Goal: Entertainment & Leisure: Browse casually

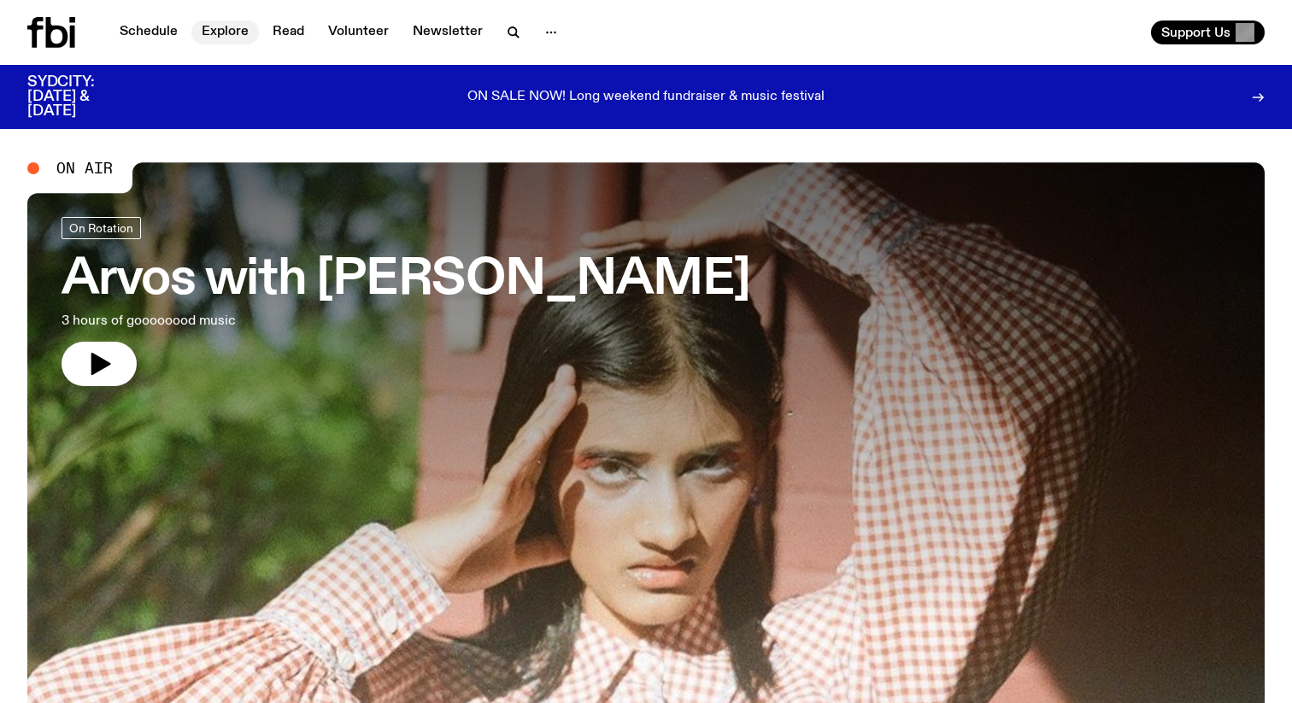
click at [206, 29] on link "Explore" at bounding box center [224, 33] width 67 height 24
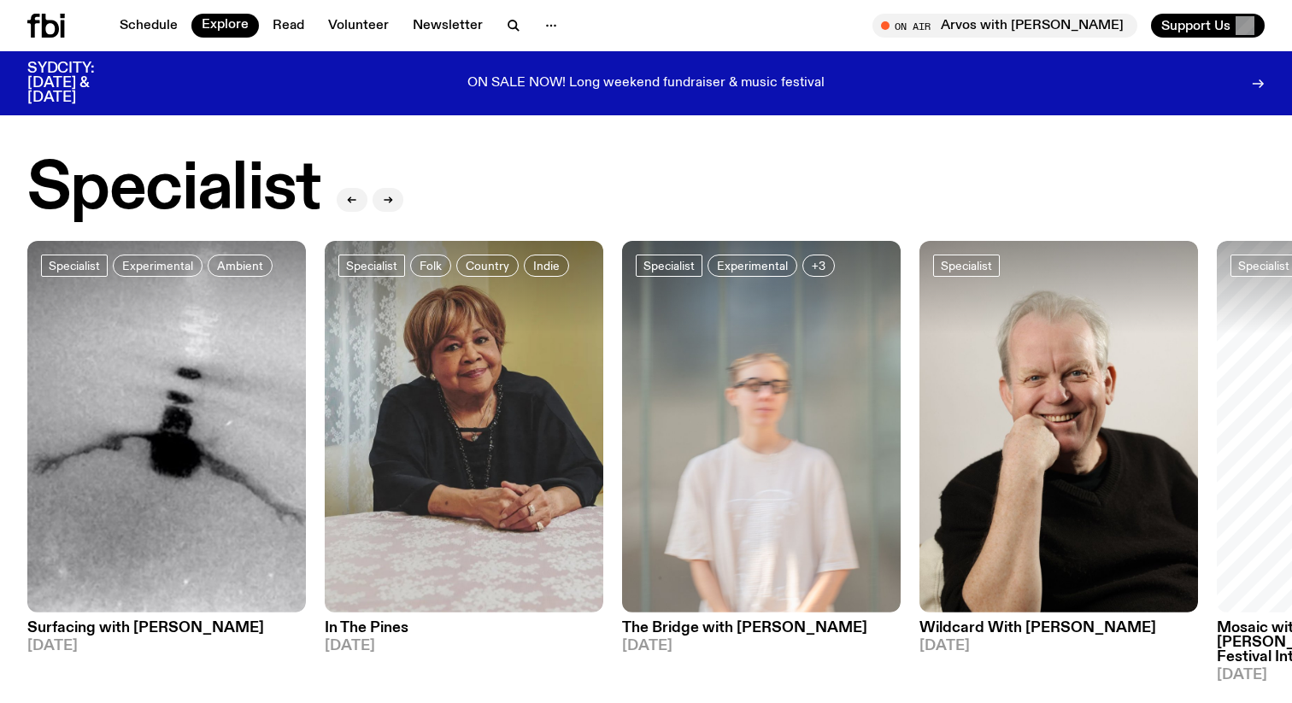
scroll to position [1109, 0]
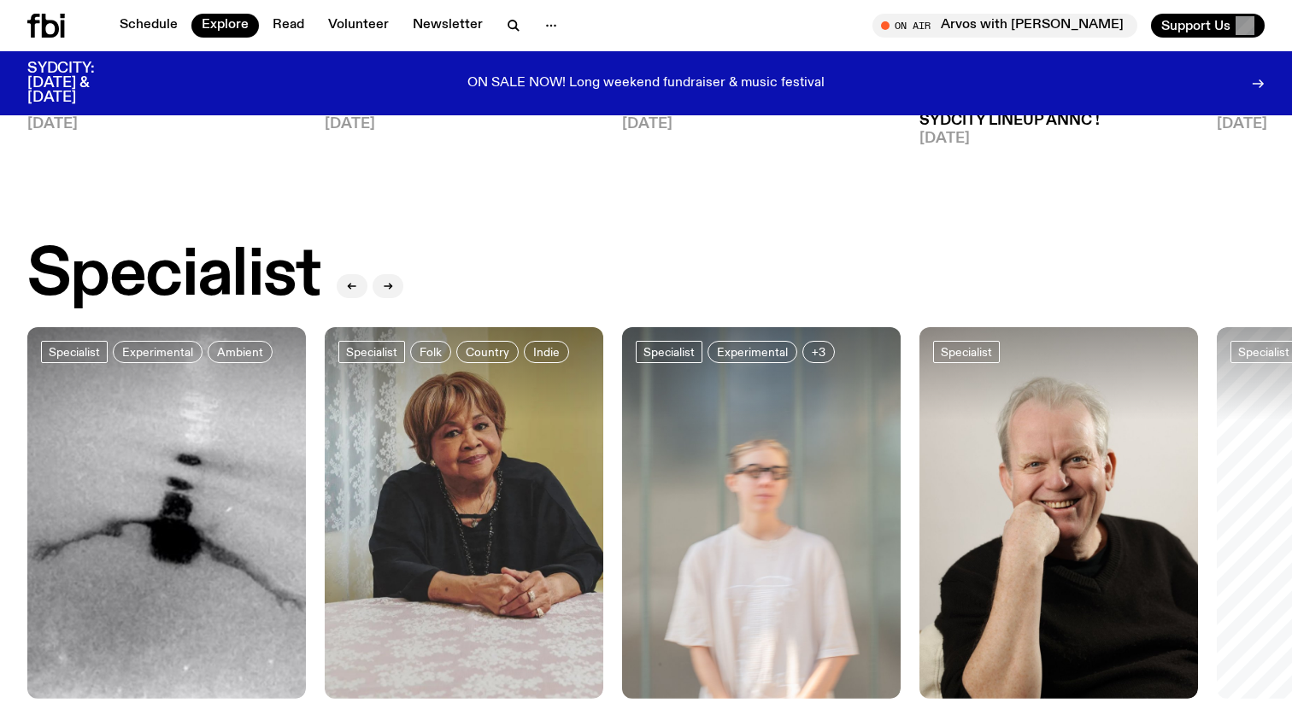
click at [302, 10] on div "Schedule Explore Read Volunteer Newsletter On Air Arvos with [PERSON_NAME] Tune…" at bounding box center [646, 25] width 1292 height 51
click at [289, 26] on link "Read" at bounding box center [288, 26] width 52 height 24
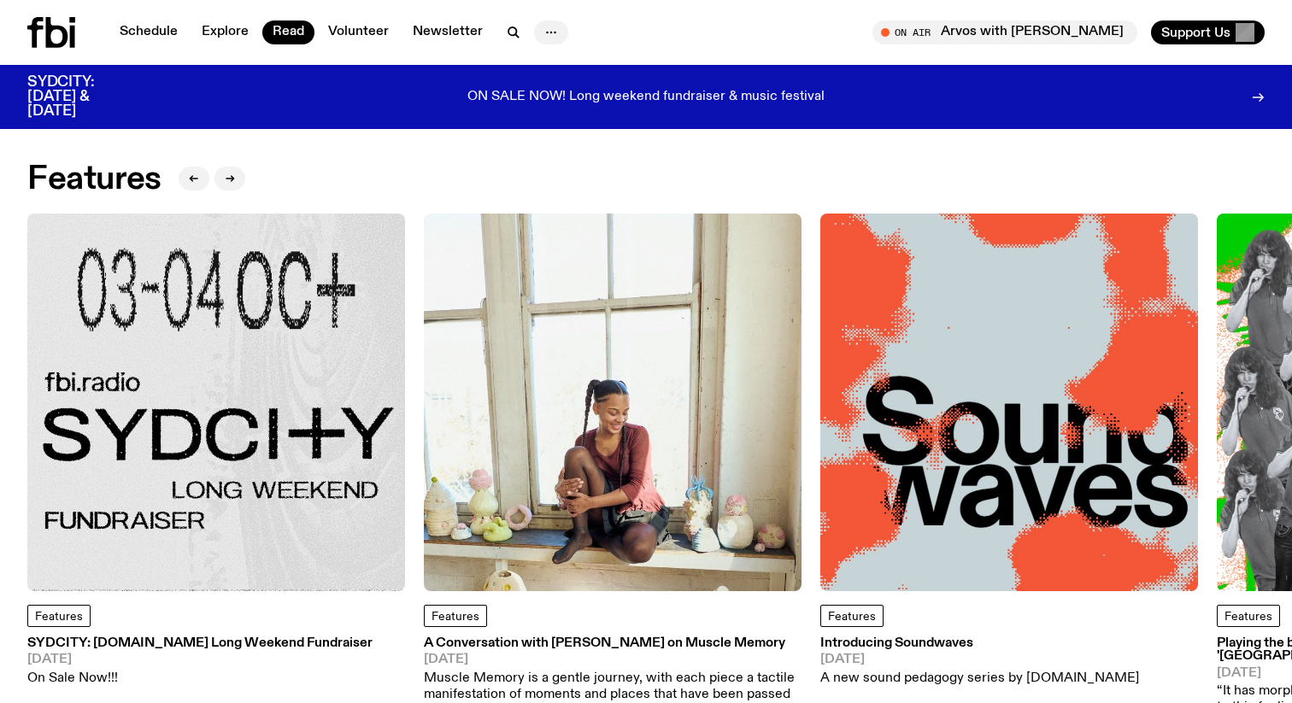
click at [542, 37] on icon "button" at bounding box center [551, 32] width 21 height 21
click at [169, 32] on link "Schedule" at bounding box center [148, 33] width 79 height 24
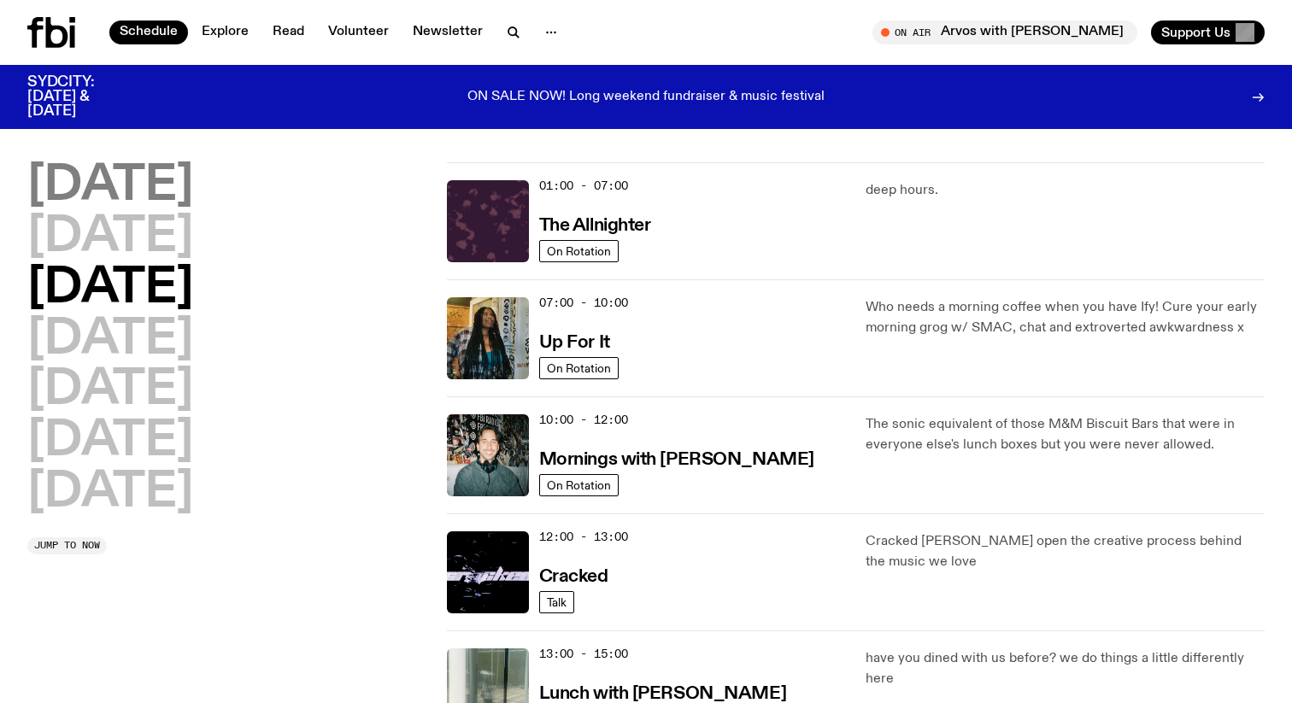
click at [90, 175] on h2 "[DATE]" at bounding box center [110, 186] width 166 height 48
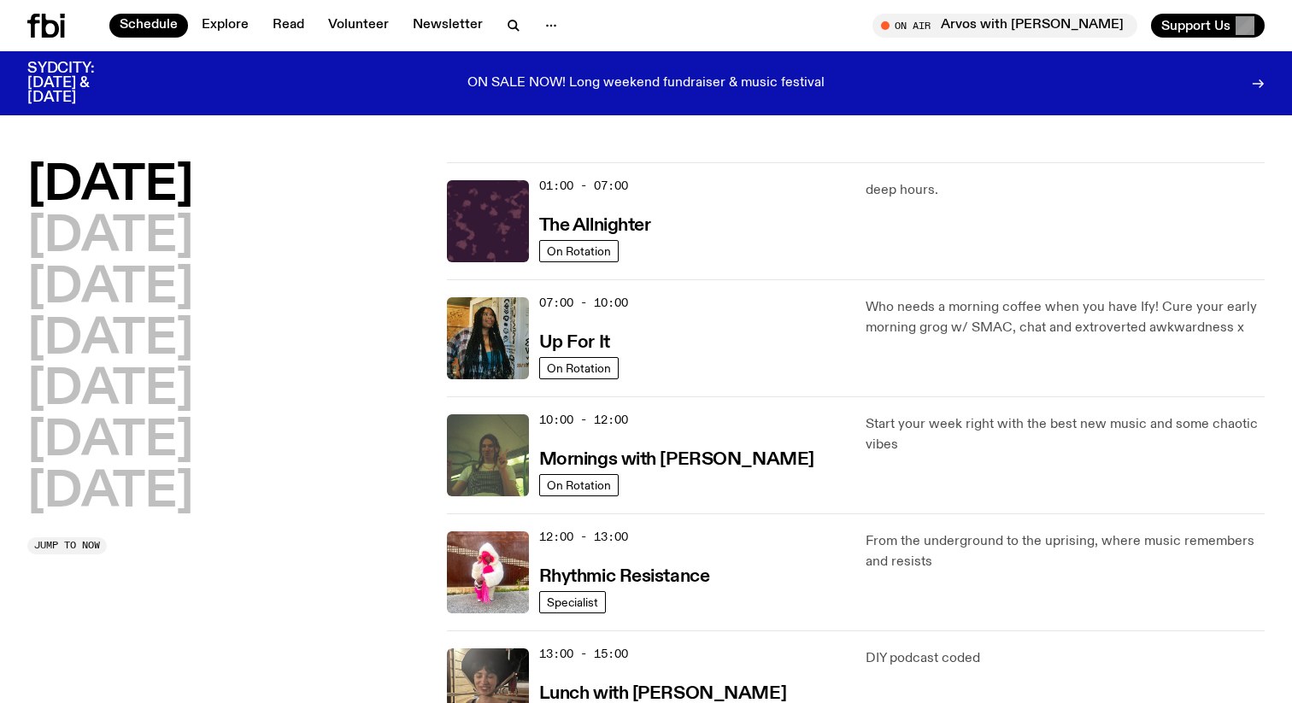
scroll to position [48, 0]
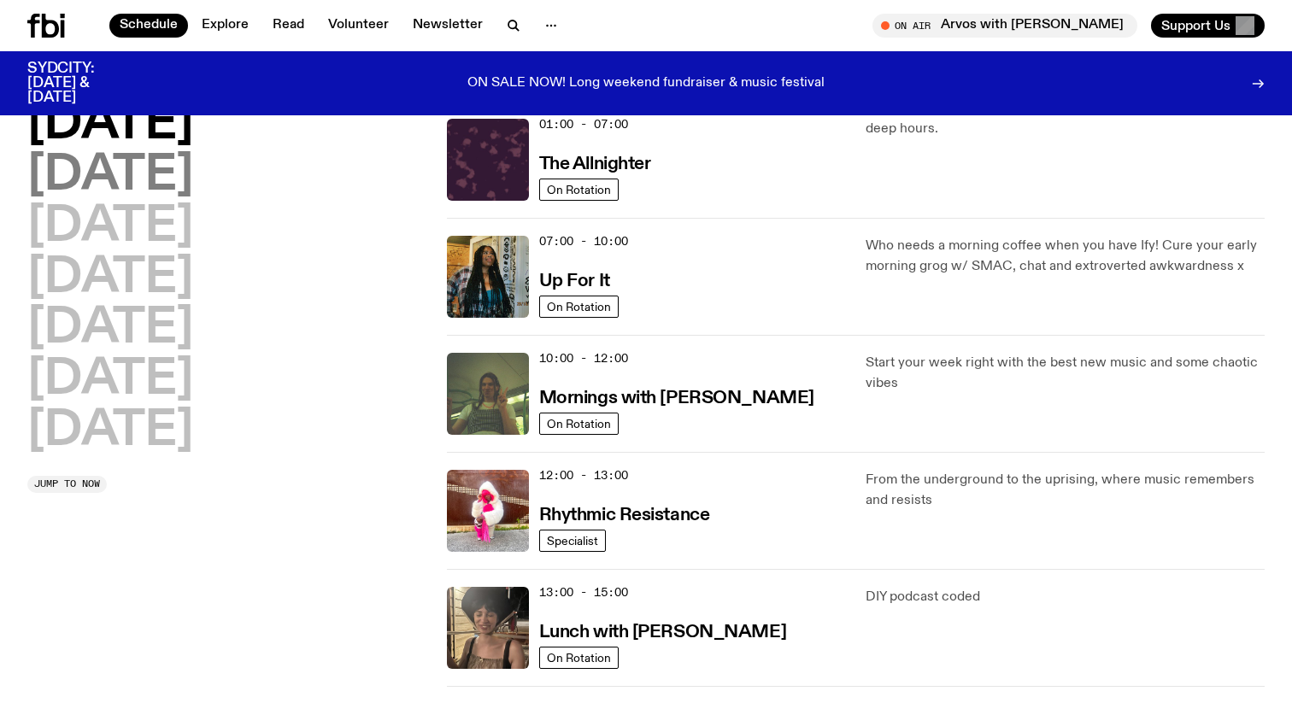
click at [73, 186] on h2 "[DATE]" at bounding box center [110, 176] width 166 height 48
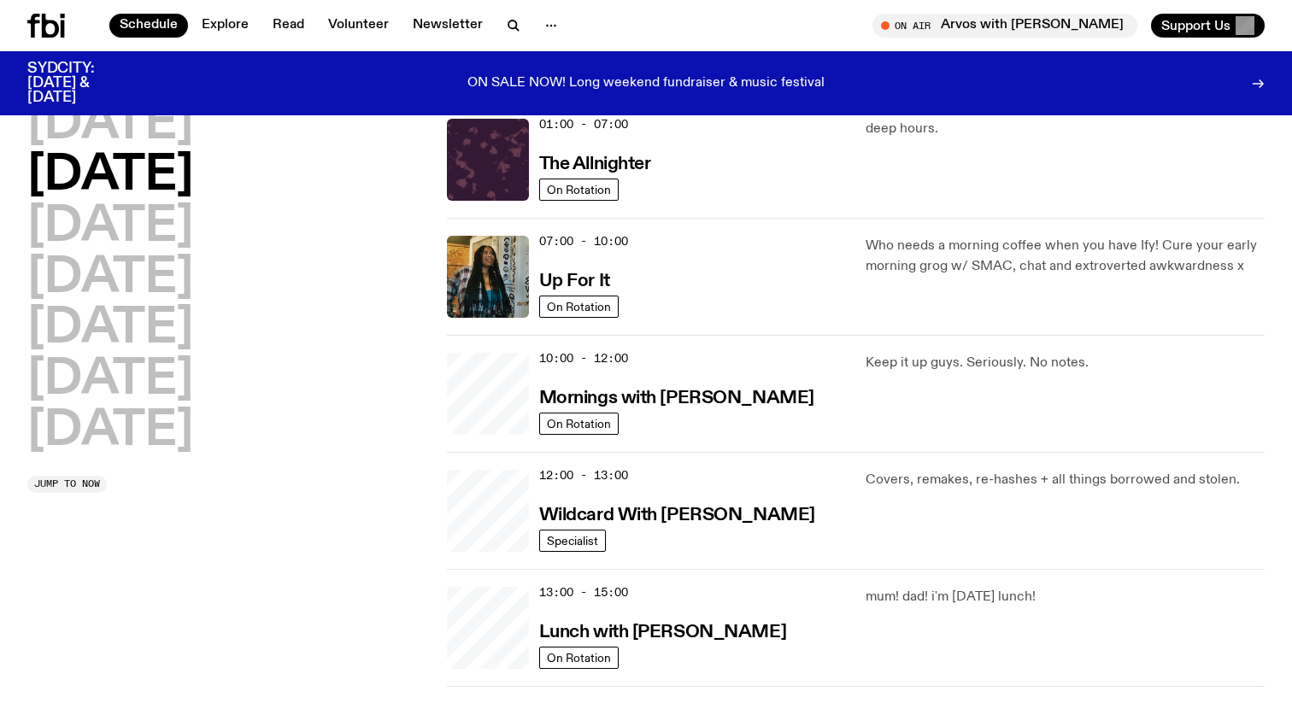
scroll to position [0, 0]
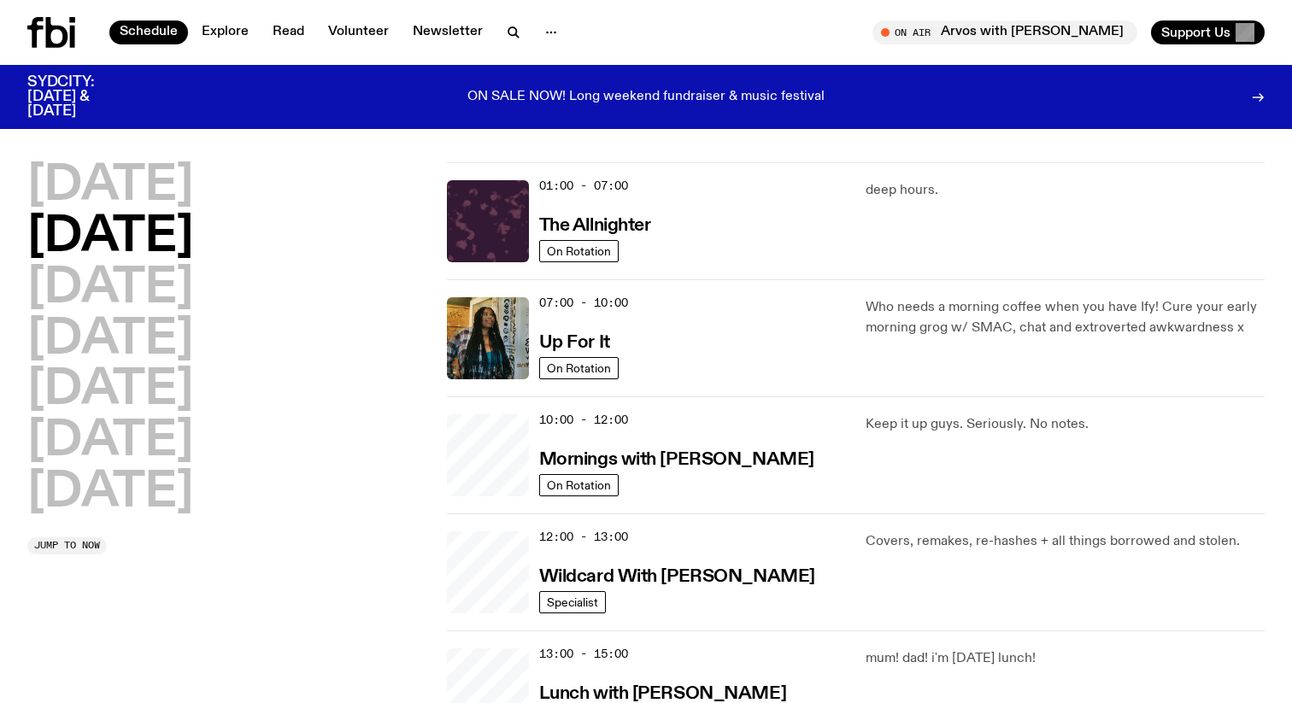
click at [526, 38] on nav "Schedule Explore Read Volunteer Newsletter" at bounding box center [338, 33] width 459 height 24
click at [534, 38] on div at bounding box center [551, 33] width 34 height 24
click at [534, 37] on button "button" at bounding box center [551, 33] width 34 height 24
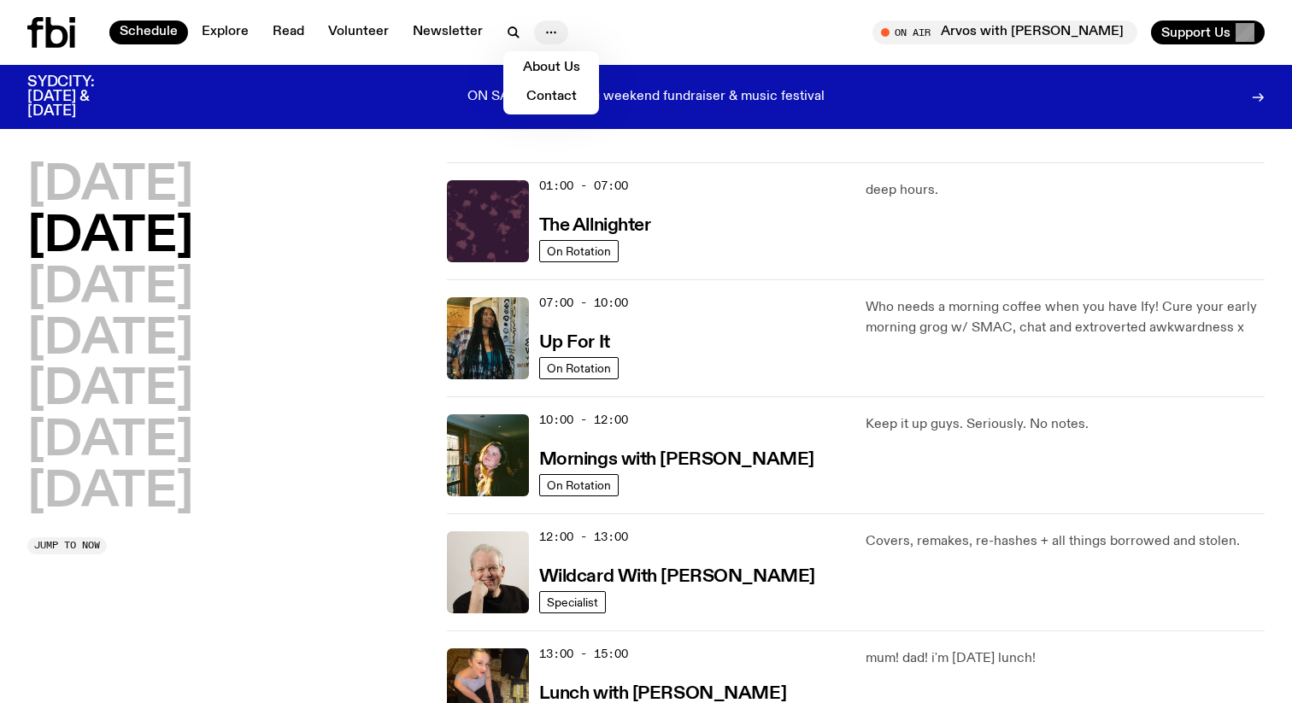
click at [561, 38] on div "About Us Contact" at bounding box center [551, 33] width 34 height 24
click at [807, 69] on div "SYDCITY: [DATE] & [DATE] ON SALE NOW! Long weekend fundraiser & music festival" at bounding box center [645, 97] width 1237 height 64
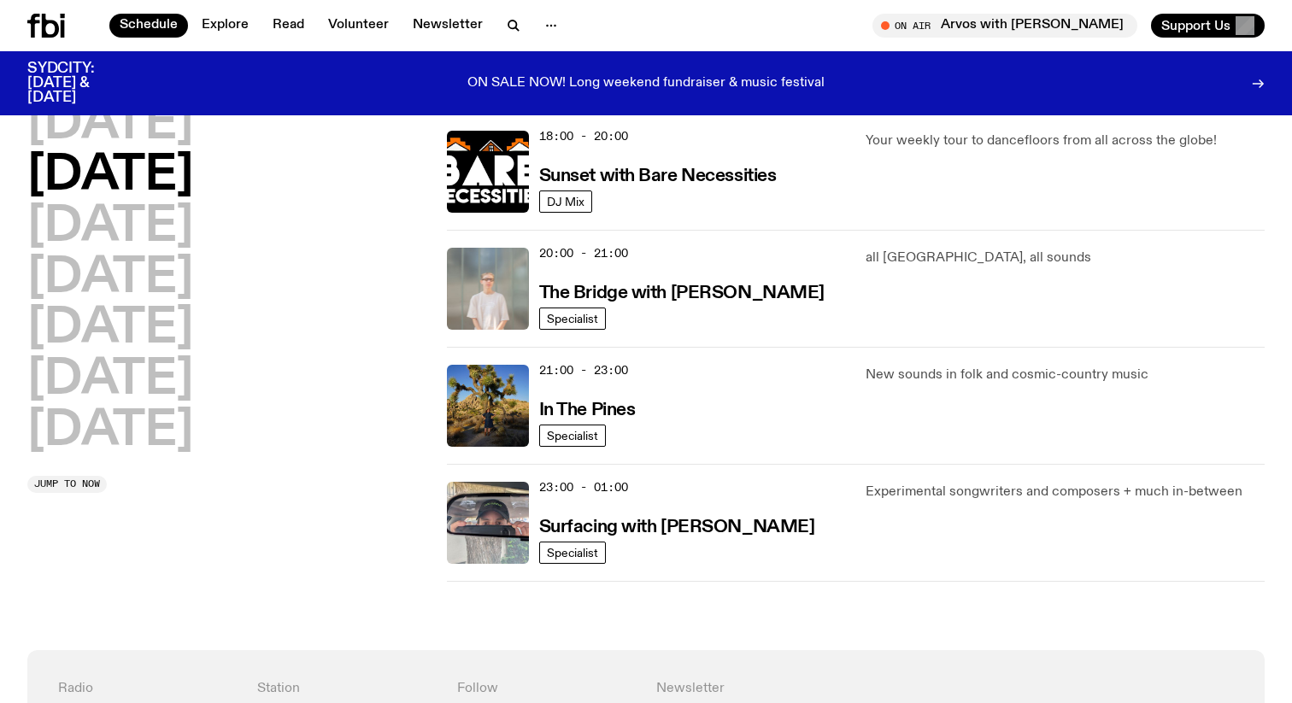
scroll to position [811, 0]
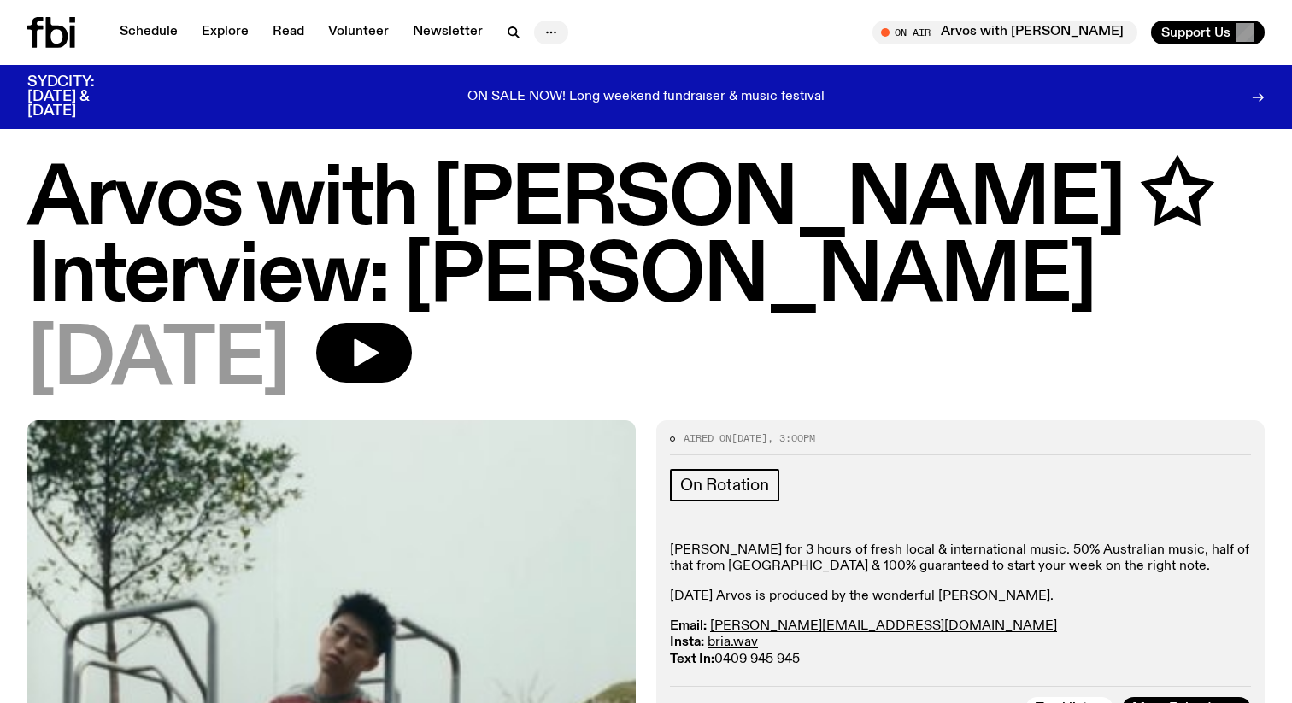
click at [541, 30] on icon "button" at bounding box center [551, 32] width 21 height 21
click at [460, 30] on link "Newsletter" at bounding box center [447, 33] width 91 height 24
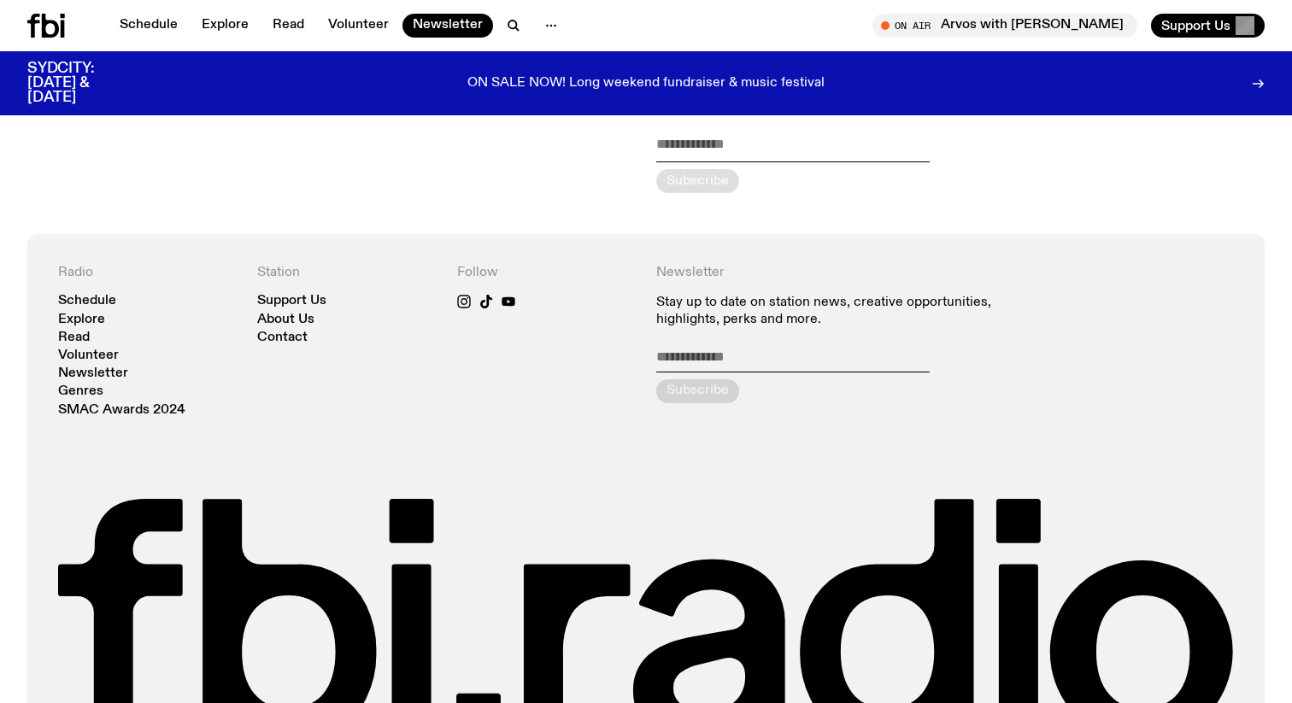
scroll to position [54, 0]
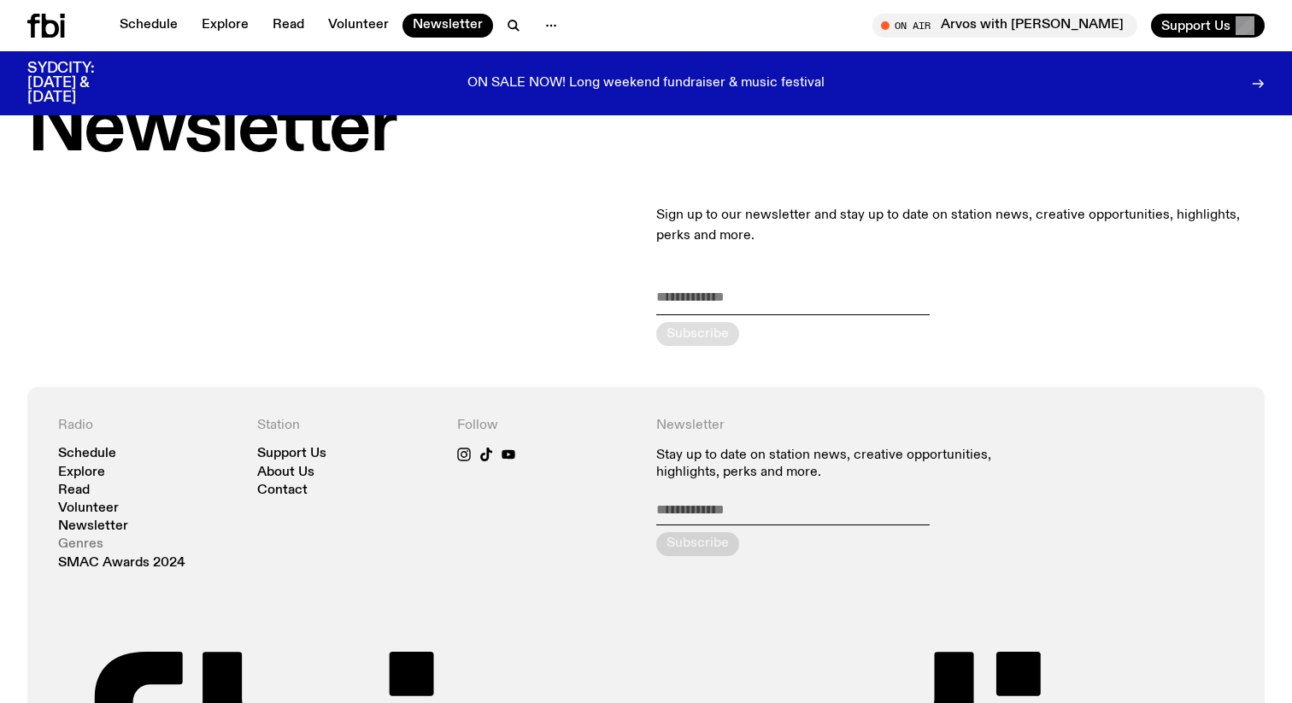
click at [87, 542] on link "Genres" at bounding box center [80, 544] width 45 height 13
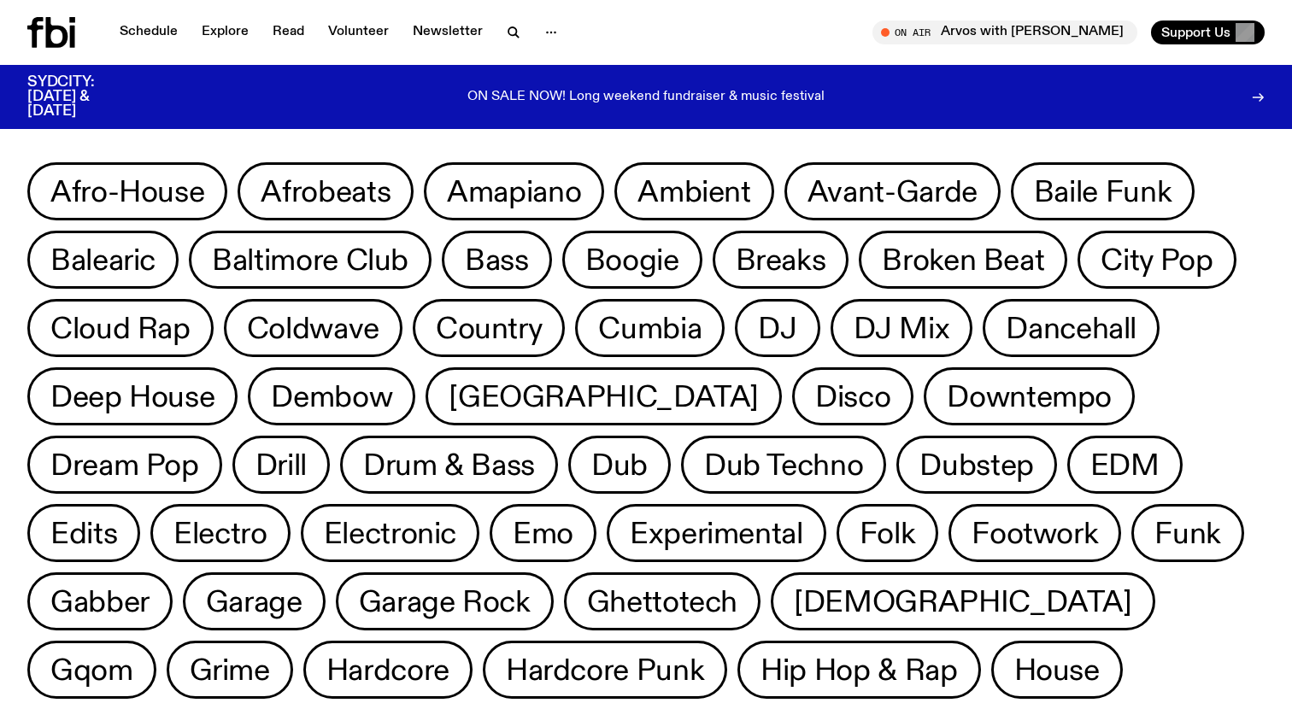
click at [1274, 85] on div "SYDCITY: [DATE] & [DATE] ON SALE NOW! Long weekend fundraiser & music festival" at bounding box center [646, 97] width 1292 height 64
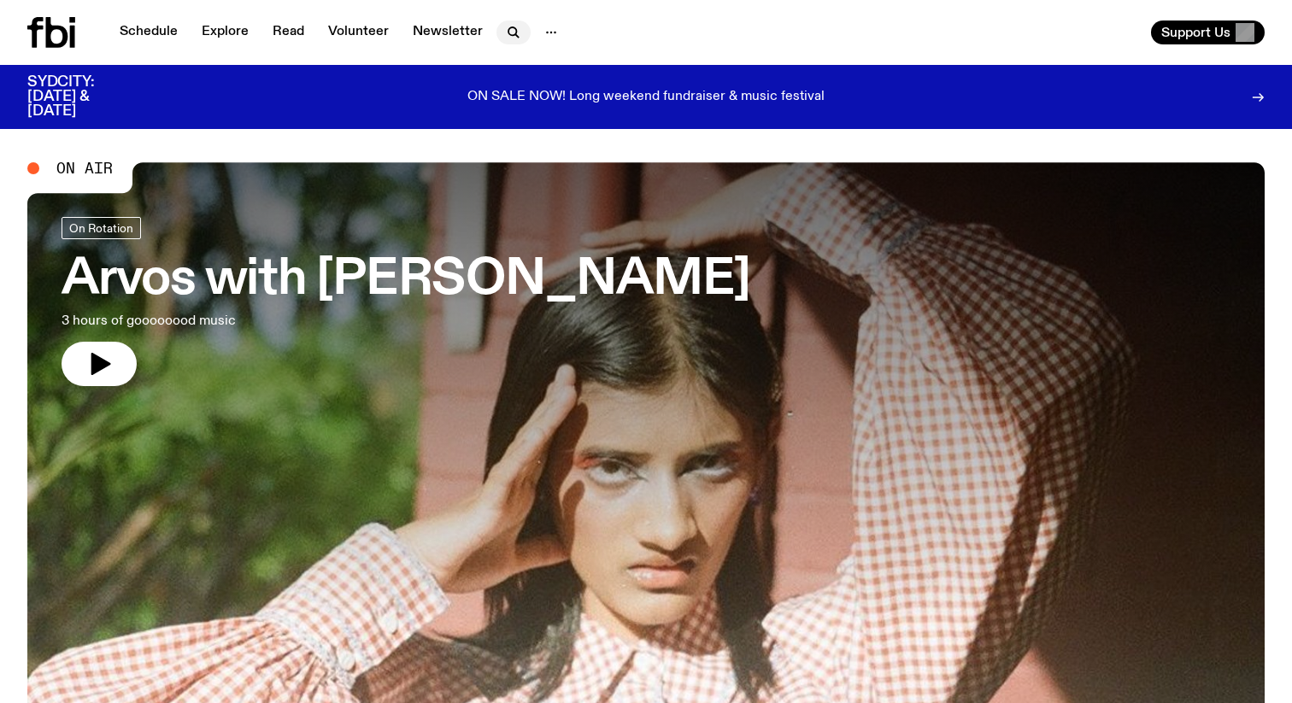
click at [506, 31] on icon "button" at bounding box center [513, 32] width 21 height 21
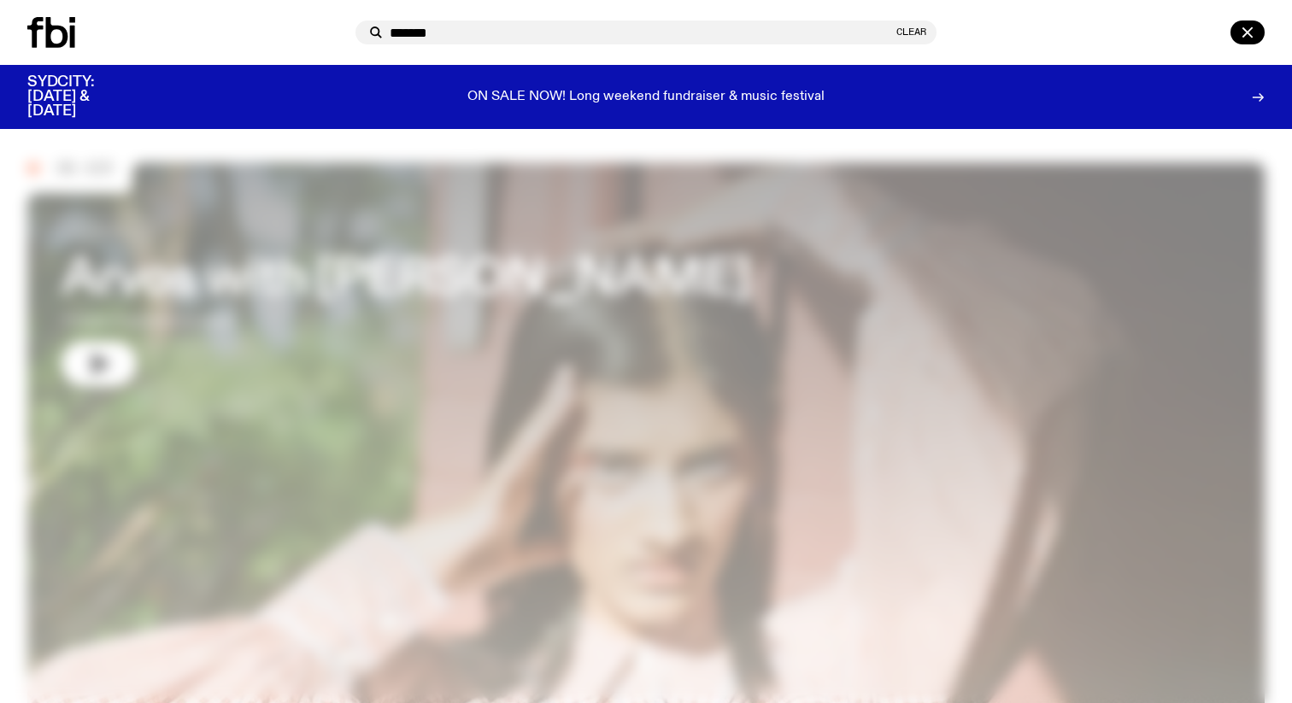
type input "*******"
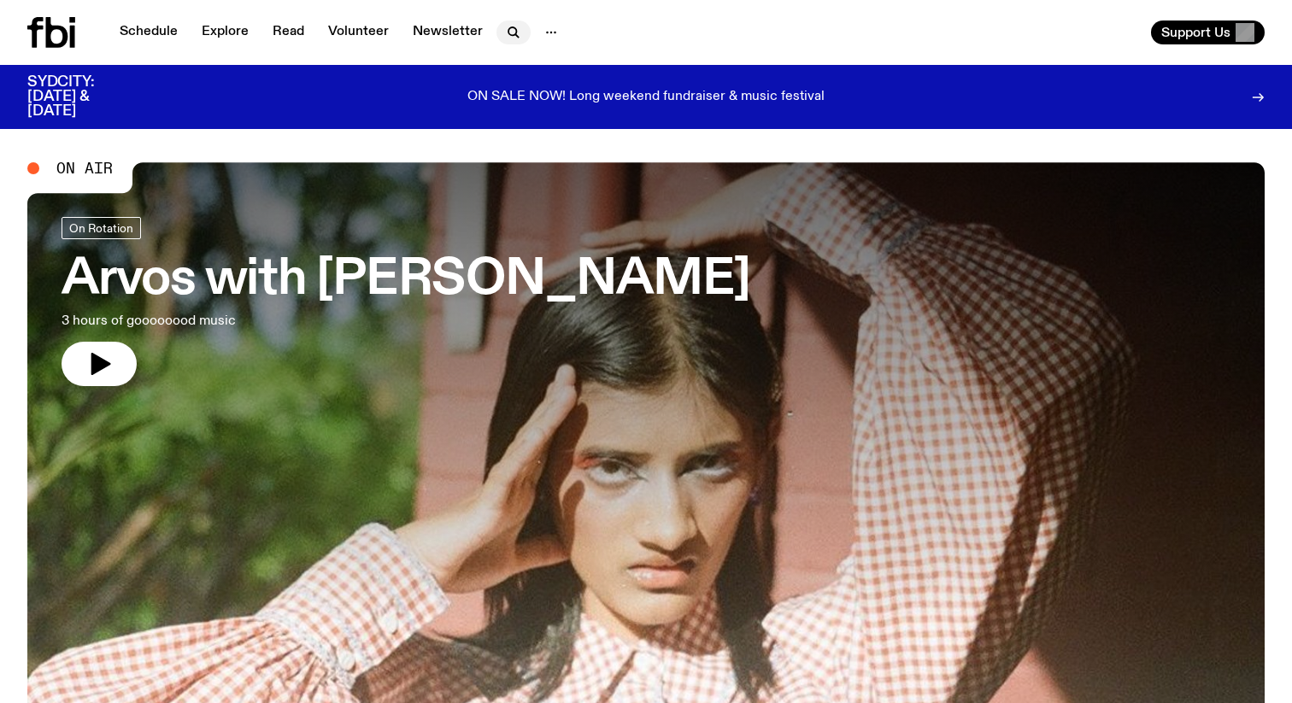
click at [503, 33] on icon "button" at bounding box center [513, 32] width 21 height 21
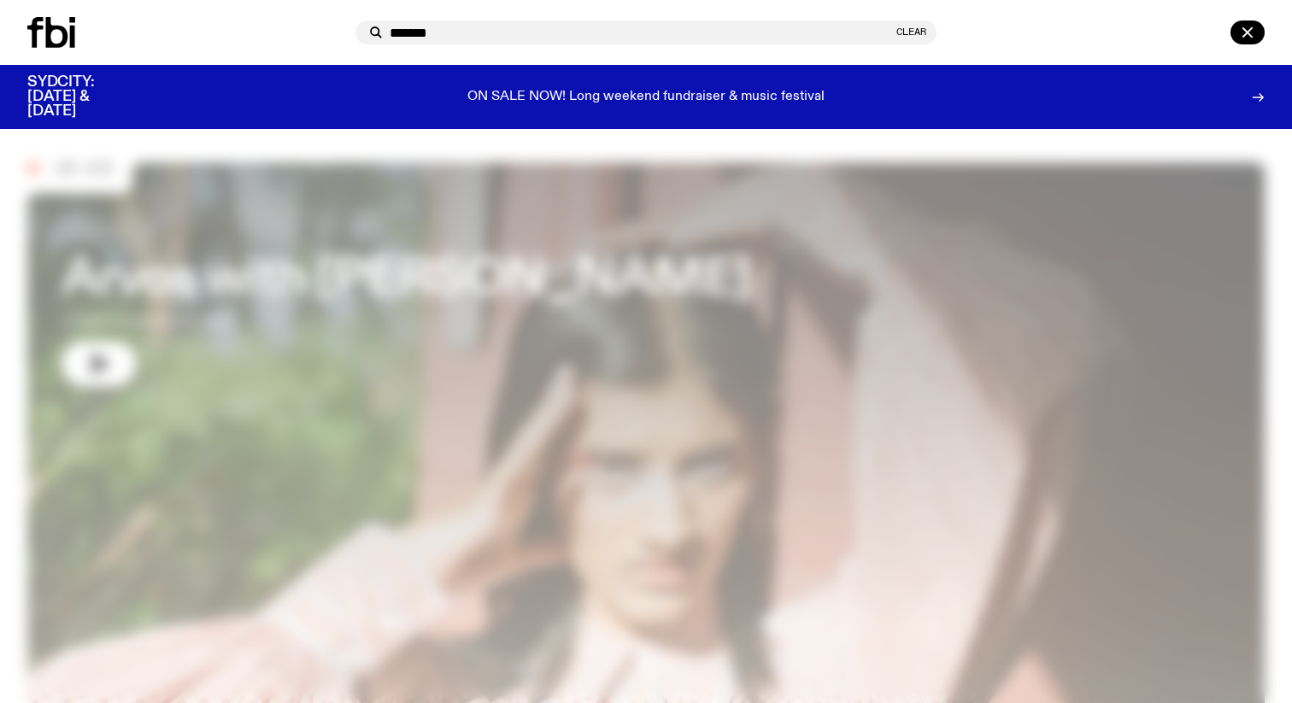
type input "*******"
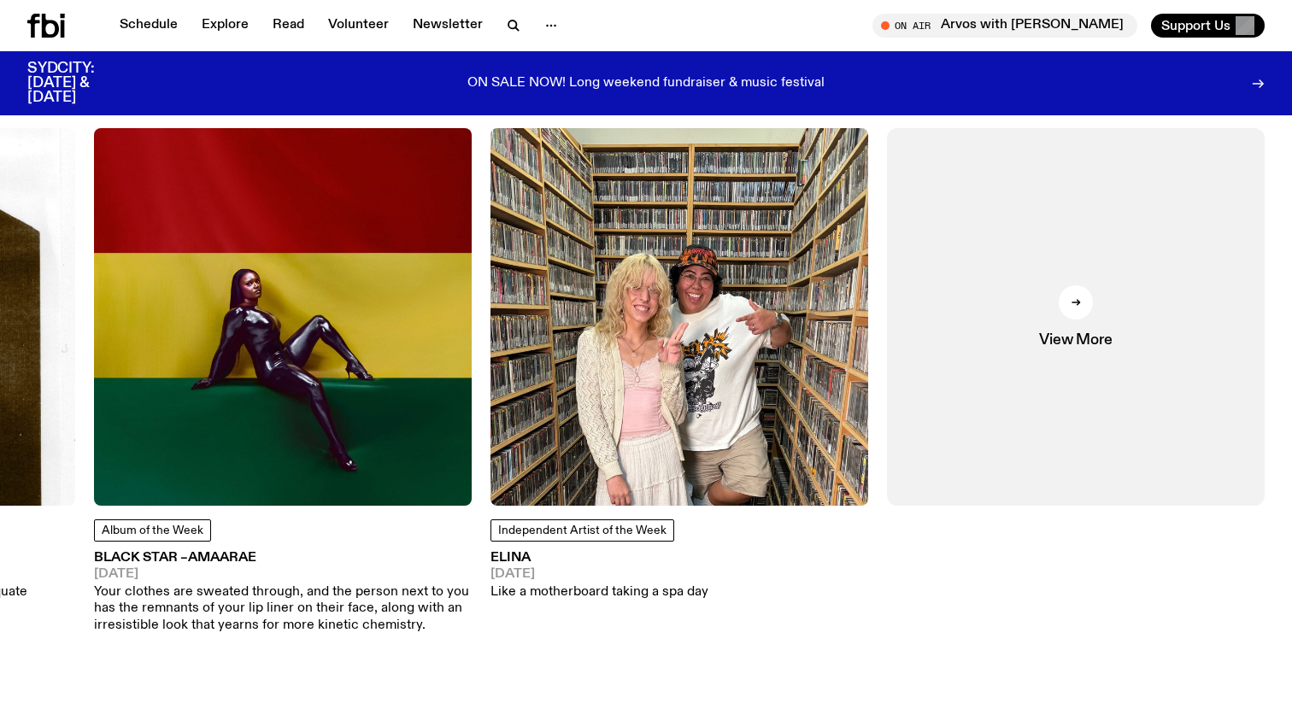
scroll to position [2300, 0]
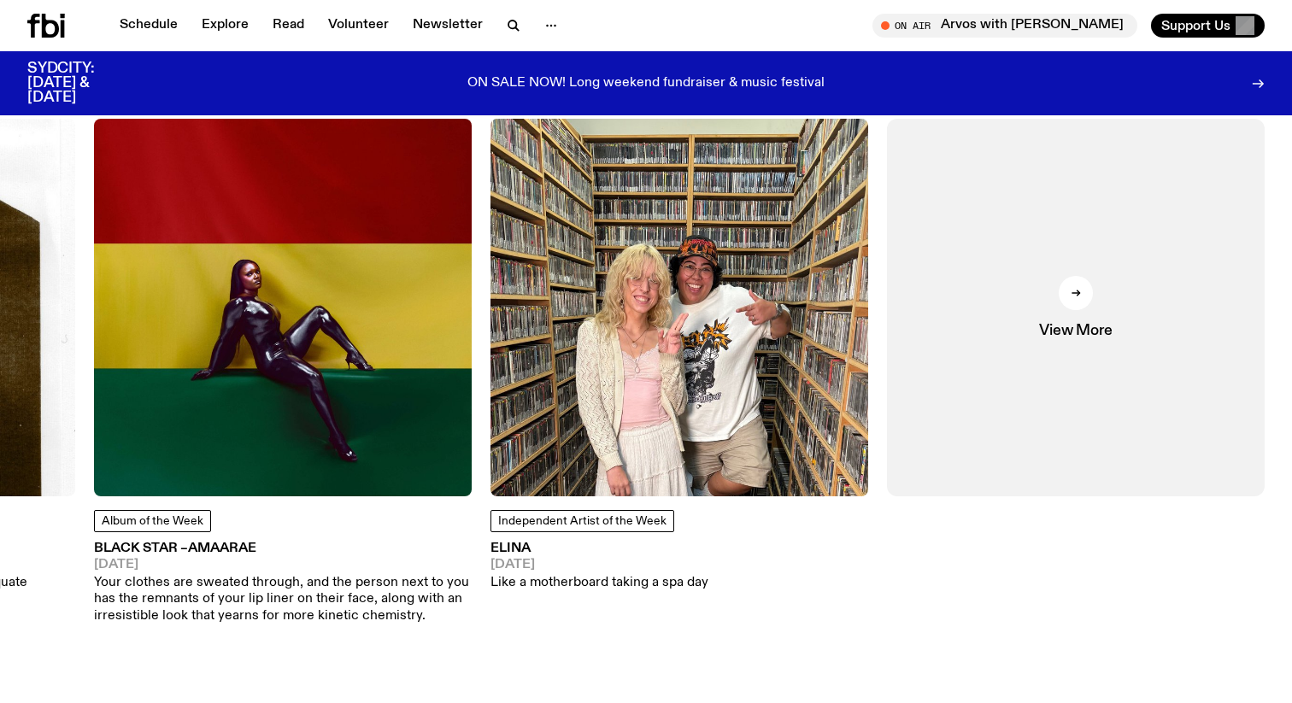
click at [604, 332] on img at bounding box center [679, 308] width 378 height 378
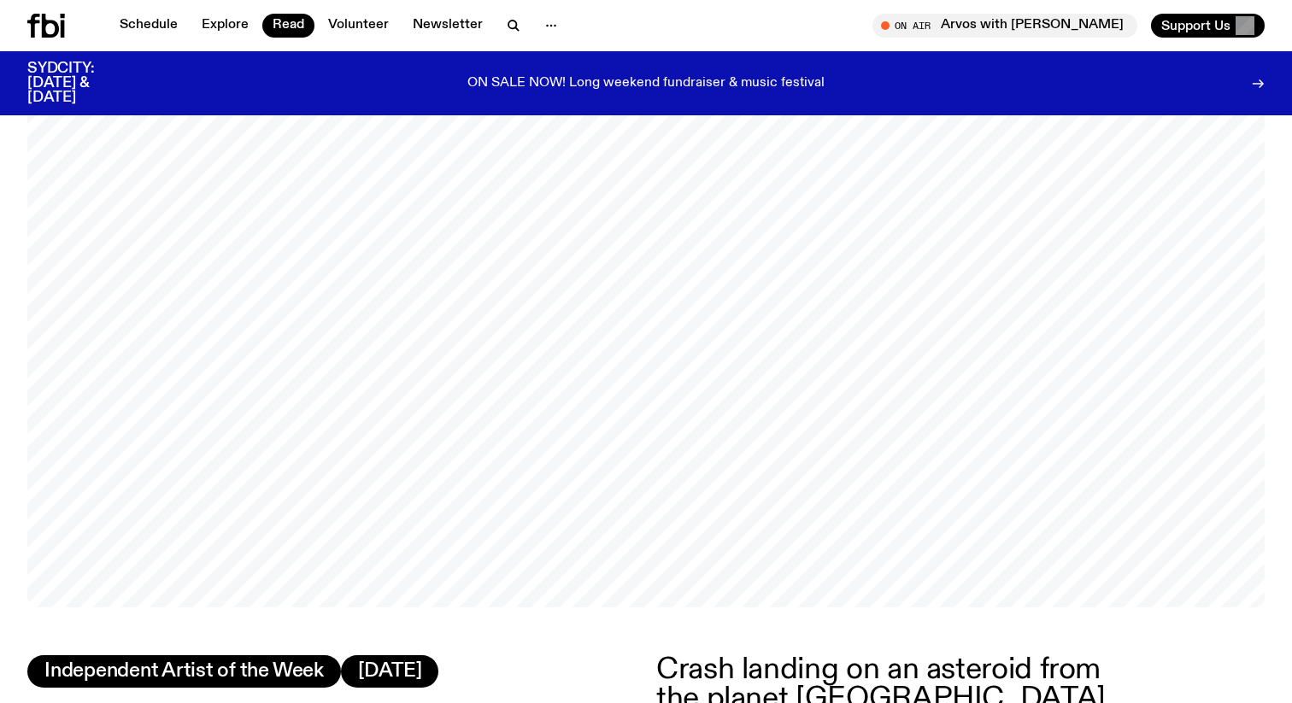
scroll to position [62, 0]
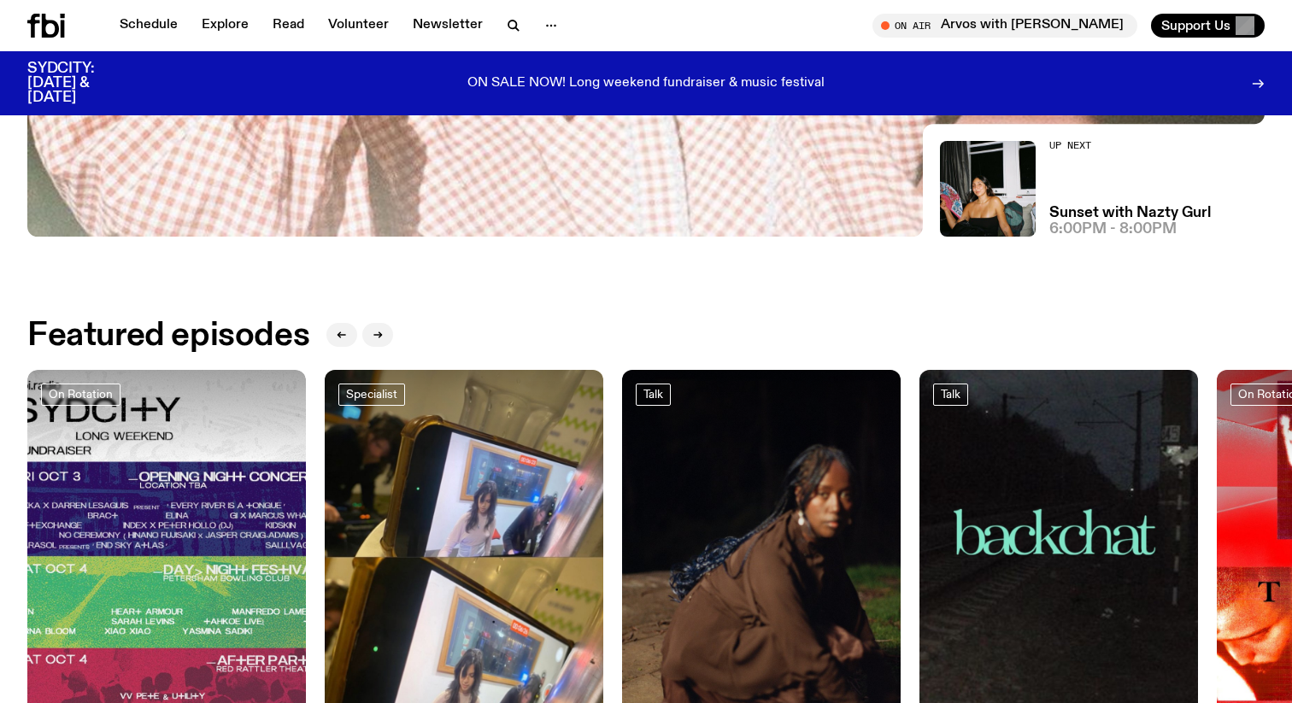
scroll to position [607, 0]
